Goal: Task Accomplishment & Management: Complete application form

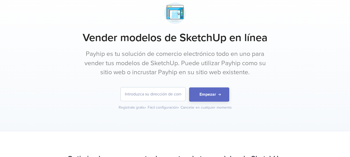
scroll to position [43, 0]
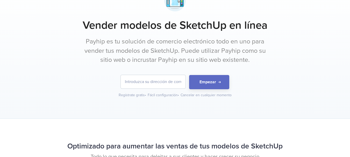
click at [162, 79] on input "email" at bounding box center [153, 81] width 65 height 13
type input "[EMAIL_ADDRESS][DOMAIN_NAME]"
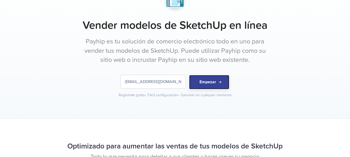
click at [214, 85] on button "Empezar" at bounding box center [209, 82] width 40 height 14
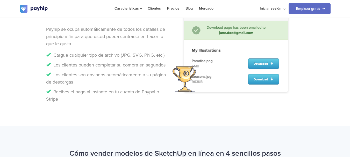
scroll to position [543, 0]
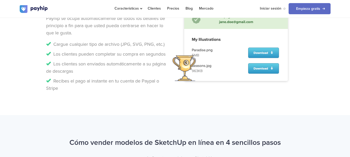
drag, startPoint x: 46, startPoint y: 89, endPoint x: 59, endPoint y: 91, distance: 13.1
click at [59, 91] on li "Recibes el pago al instante en tu cuenta de Paypal o Stripe" at bounding box center [108, 85] width 125 height 15
copy li "Stripe"
